Goal: Information Seeking & Learning: Learn about a topic

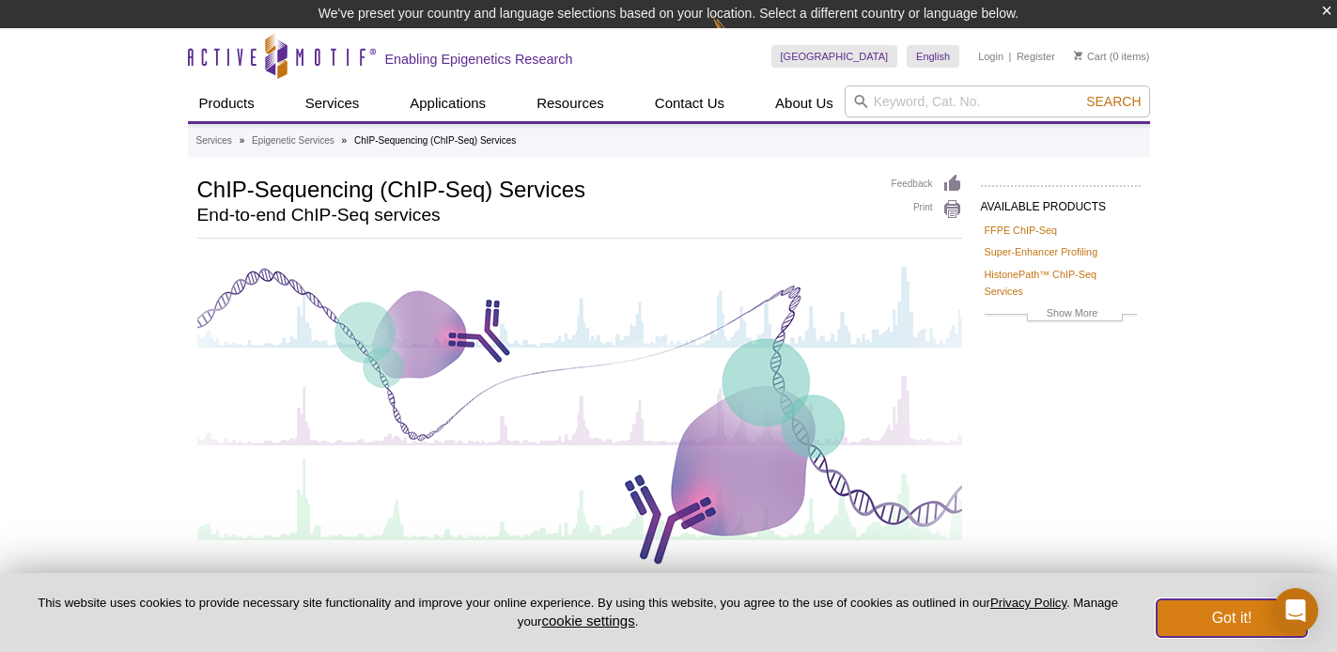
click at [1210, 617] on button "Got it!" at bounding box center [1232, 619] width 150 height 38
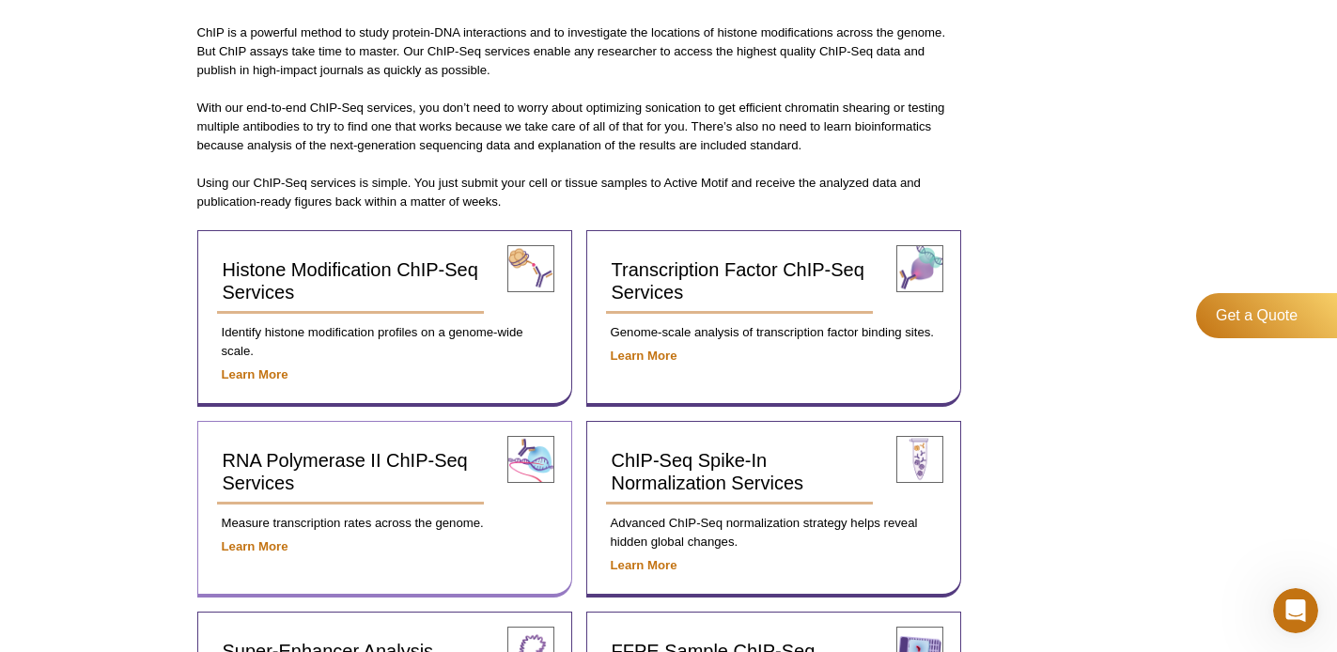
scroll to position [544, 0]
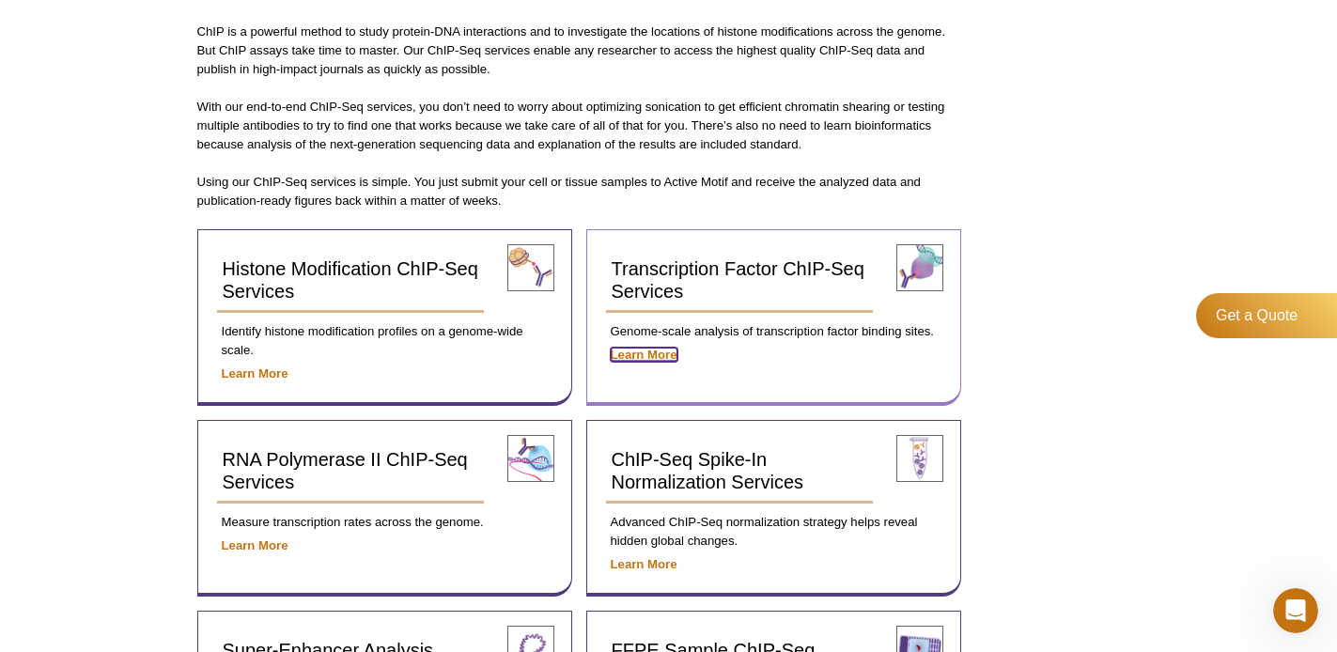
click at [648, 350] on strong "Learn More" at bounding box center [644, 355] width 67 height 14
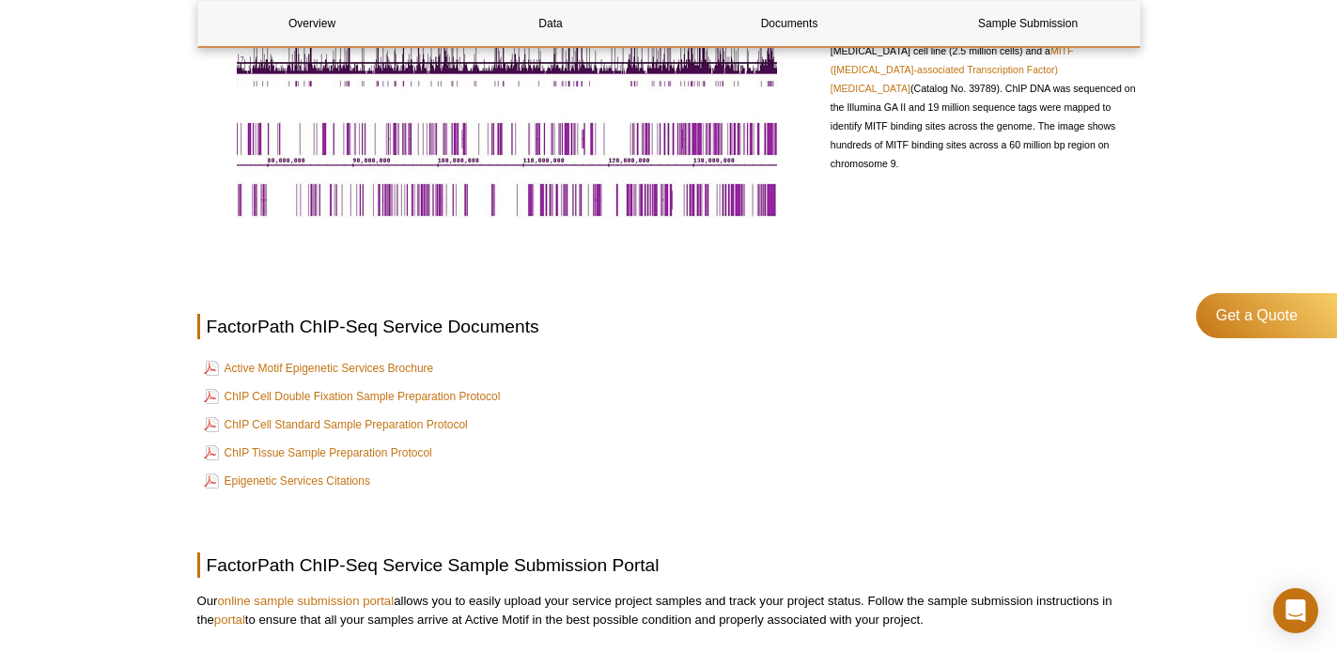
scroll to position [1323, 0]
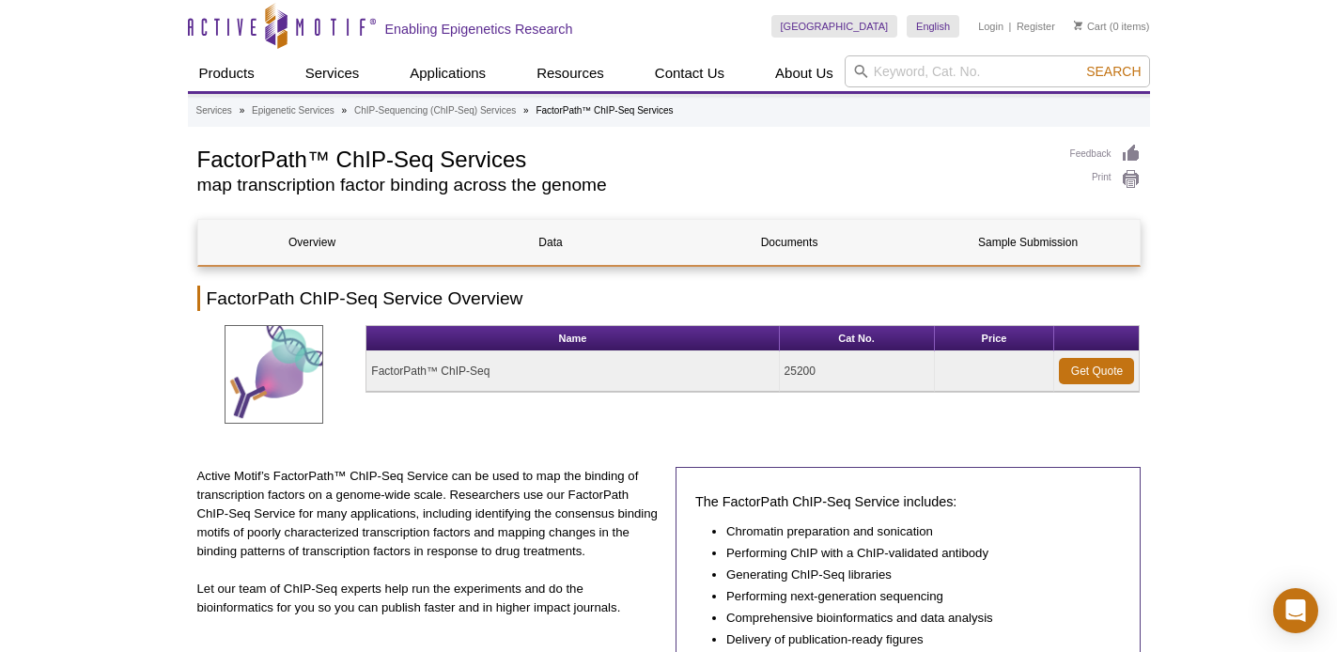
scroll to position [0, 0]
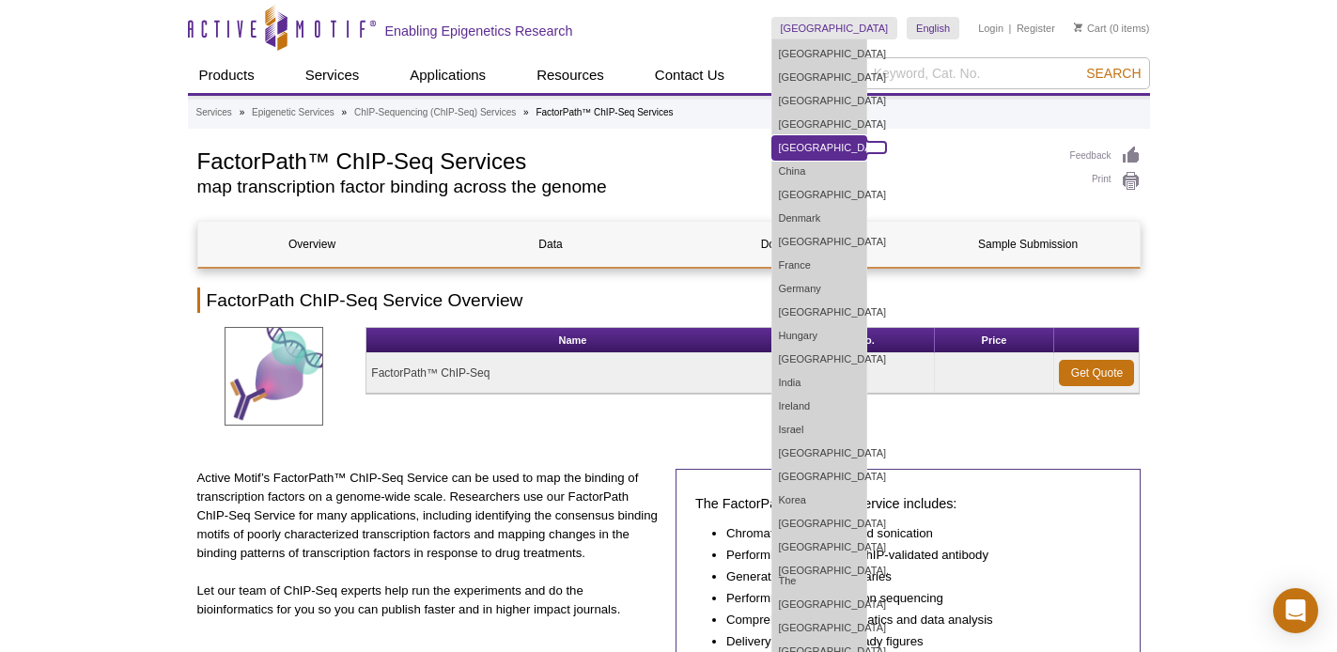
click at [867, 139] on link "[GEOGRAPHIC_DATA]" at bounding box center [820, 147] width 94 height 23
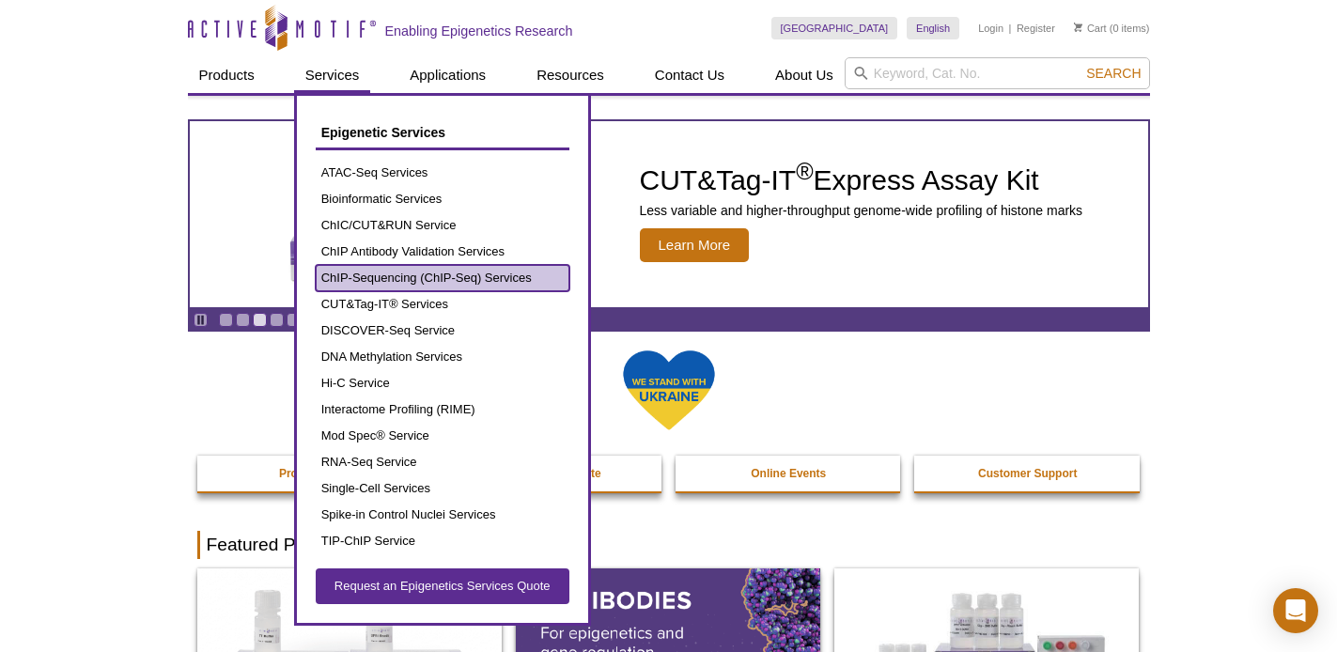
click at [439, 283] on link "ChIP-Sequencing (ChIP-Seq) Services" at bounding box center [443, 278] width 254 height 26
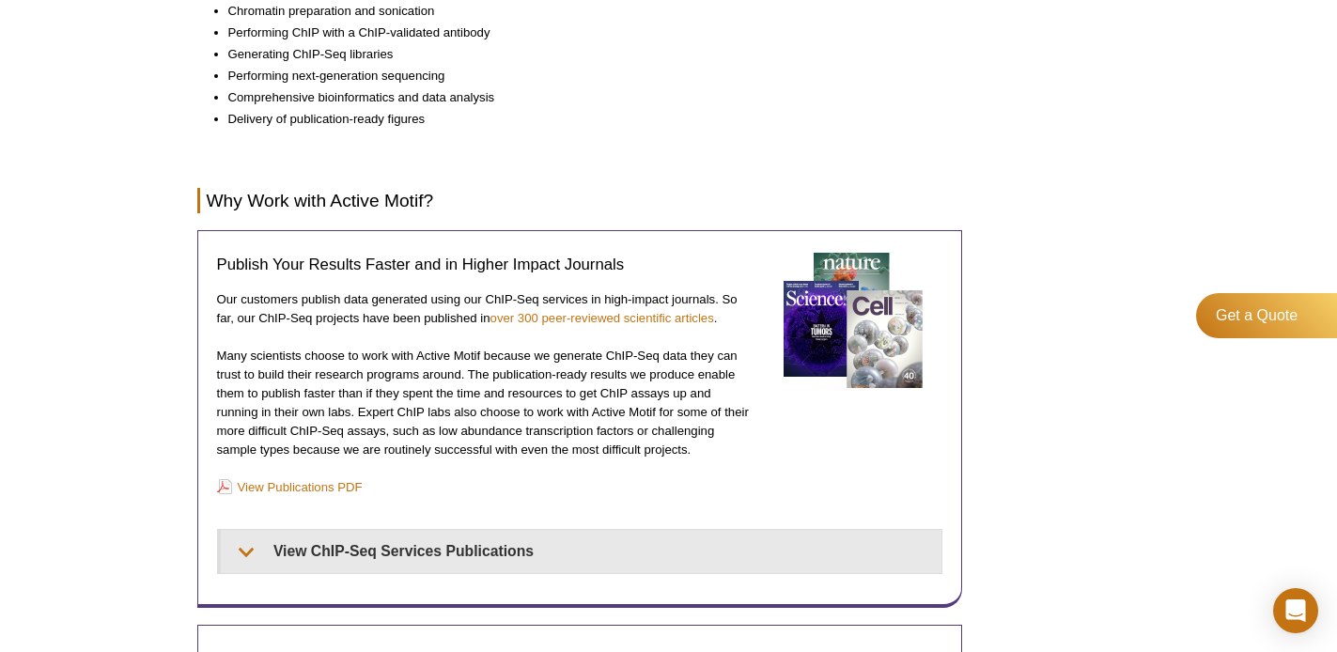
scroll to position [1556, 0]
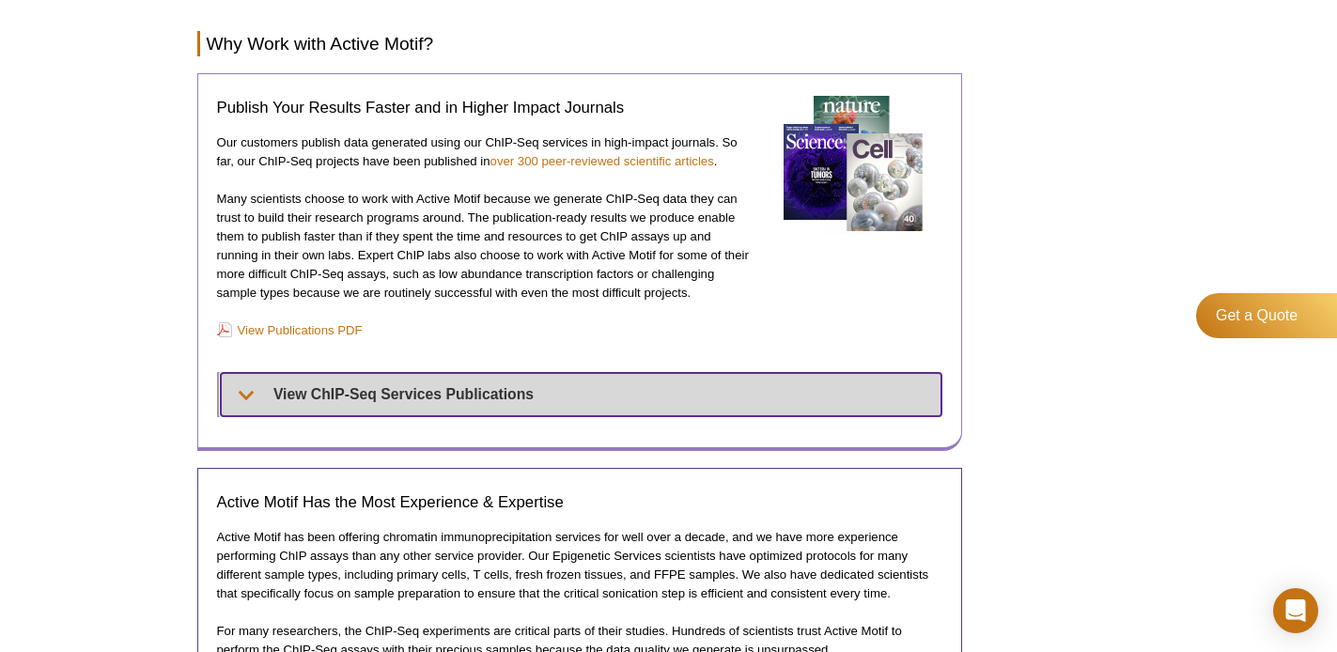
click at [495, 396] on summary "View ChIP-Seq Services Publications" at bounding box center [581, 394] width 721 height 42
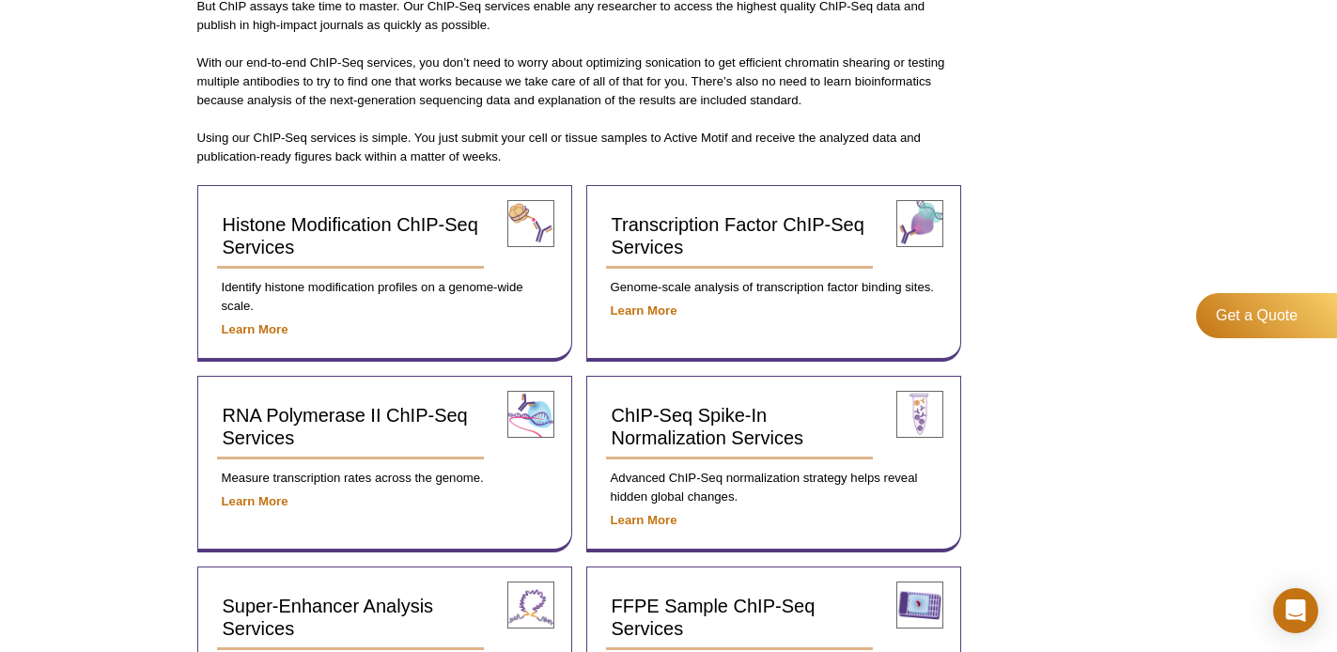
scroll to position [0, 0]
